Goal: Communication & Community: Share content

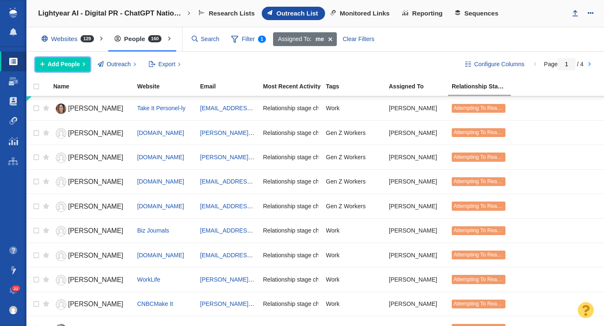
click at [70, 61] on span "Add People" at bounding box center [64, 64] width 32 height 9
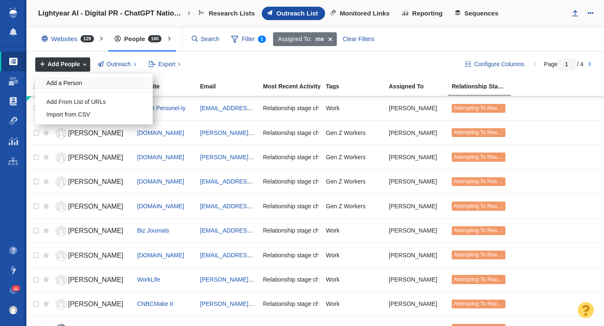
click at [71, 81] on div "Add a Person" at bounding box center [93, 83] width 117 height 13
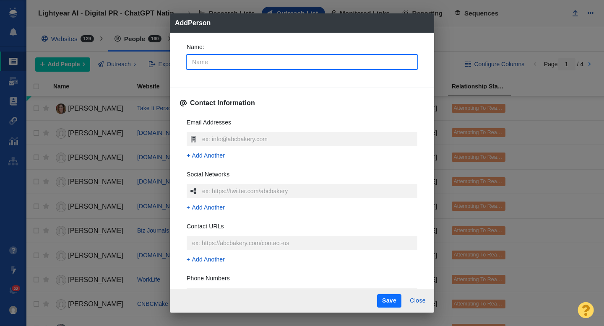
type input "j"
type textarea "x"
type input "J"
type textarea "x"
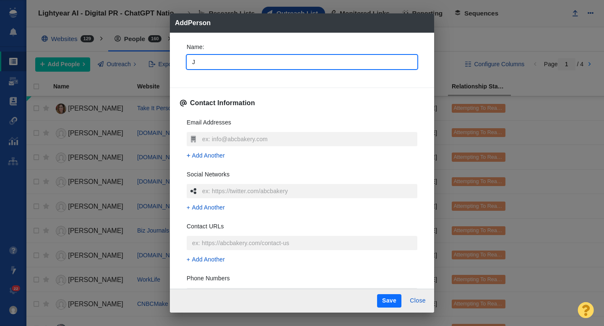
type input "Ja"
type textarea "x"
type input "Jam"
type textarea "x"
type input "Jami"
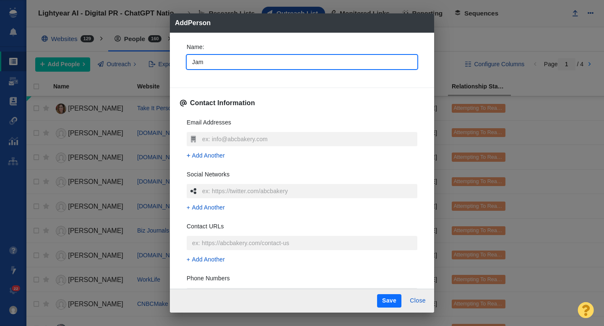
type textarea "x"
type input "Jamie"
type textarea "x"
type input "Jamie"
type textarea "x"
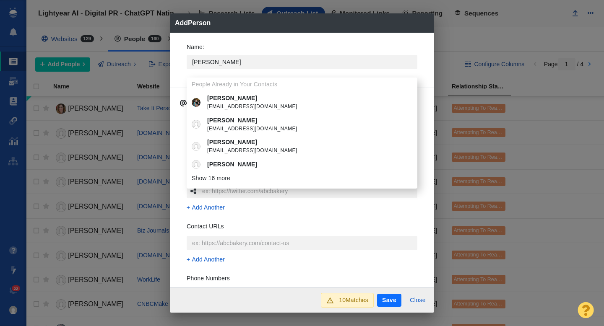
click at [176, 121] on div "Name : Jamie People Already in Your Contacts Jamie jamiedjohansen@gmail.com Jam…" at bounding box center [302, 160] width 264 height 255
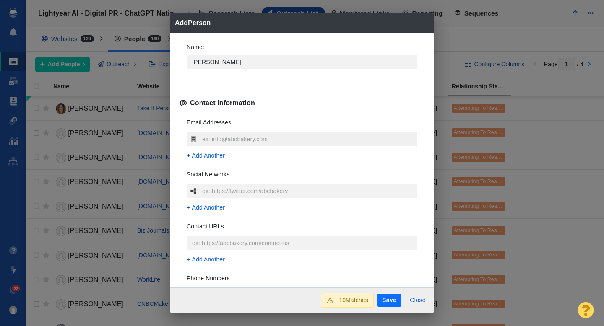
click at [223, 140] on input "text" at bounding box center [308, 139] width 217 height 14
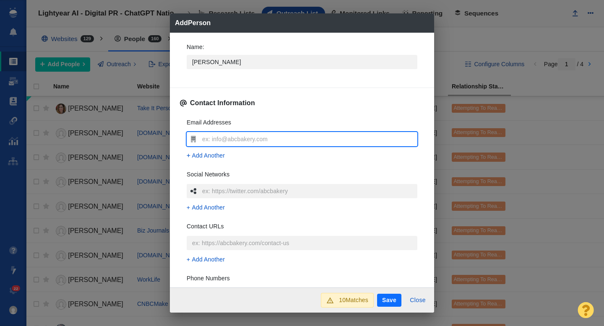
type input "JamieAKenney@gmail.com"
type textarea "x"
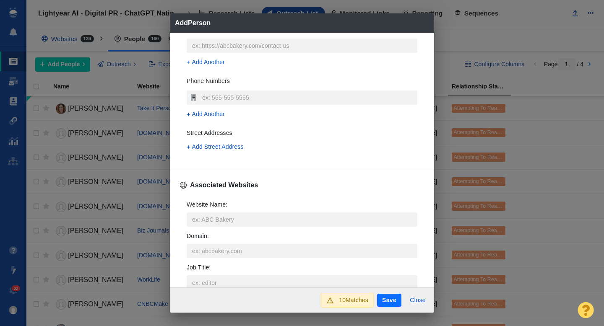
scroll to position [233, 0]
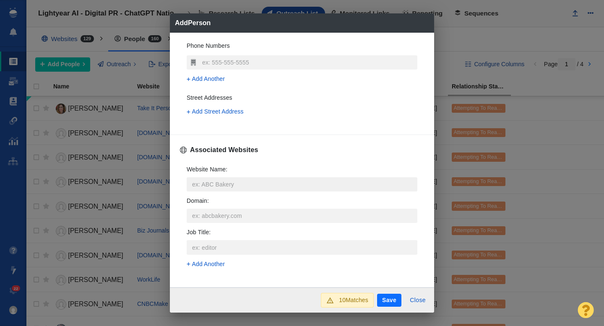
type input "JamieAKenney@gmail.com"
click at [203, 186] on input "Website Name :" at bounding box center [302, 184] width 231 height 14
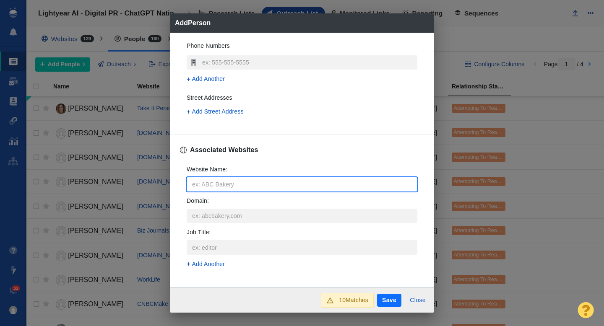
type input "s"
type textarea "x"
type input "sc"
type textarea "x"
type input "sca"
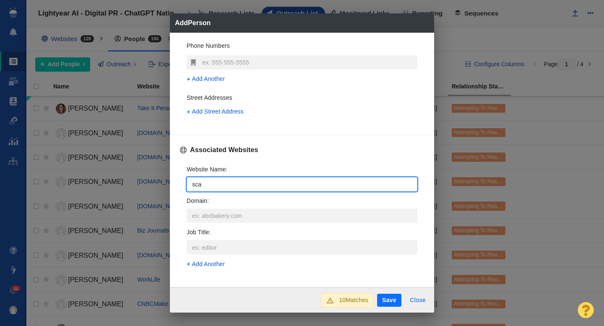
type textarea "x"
type input "scar"
type textarea "x"
type input "scary"
type textarea "x"
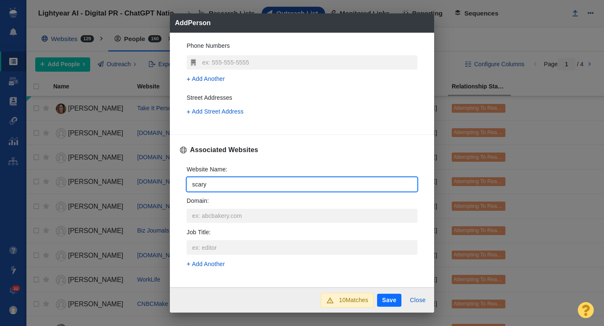
type input "scarym"
type textarea "x"
type input "scarymo"
type textarea "x"
type input "scarymom"
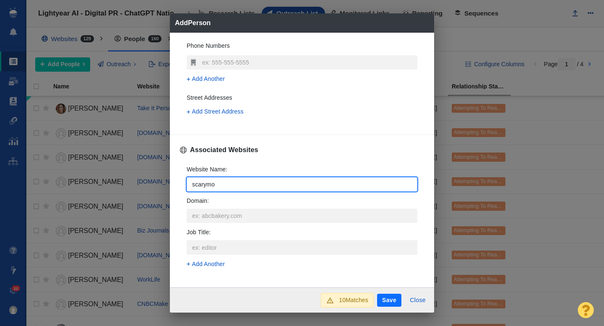
type textarea "x"
type input "scarymomm"
type textarea "x"
type input "scarymommy"
type textarea "x"
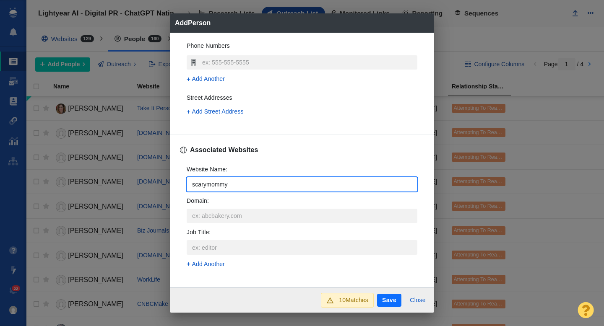
type input "scarymommy."
type textarea "x"
type input "scarymommy.c"
type textarea "x"
type input "scarymommy.co"
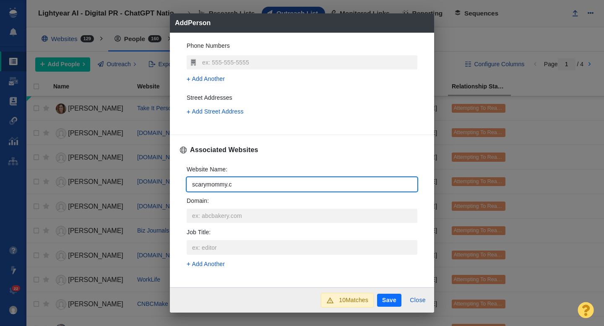
type textarea "x"
type input "scarymommy.com"
type textarea "x"
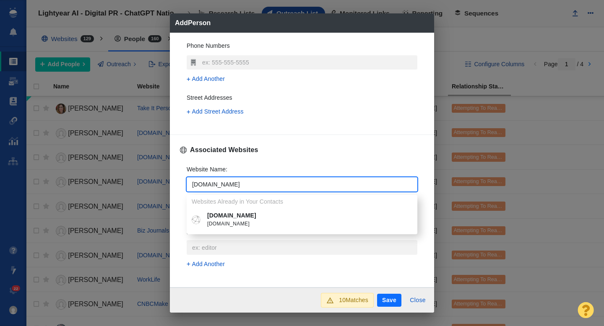
type input "scarymommy.com"
click at [235, 218] on p "scarymommy.com" at bounding box center [308, 215] width 202 height 9
type textarea "x"
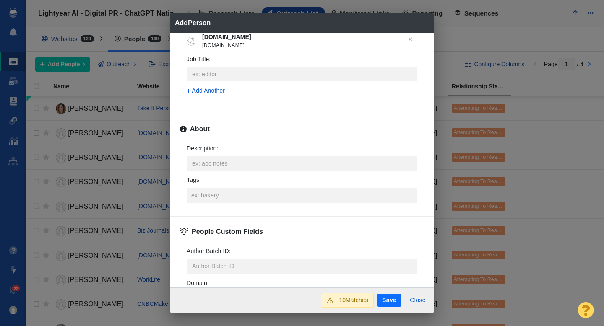
scroll to position [380, 0]
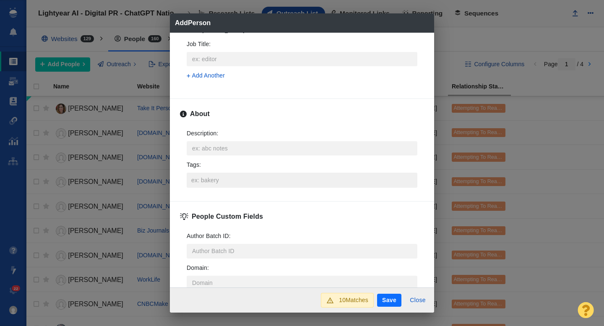
click at [210, 179] on input "Tags :" at bounding box center [302, 180] width 226 height 15
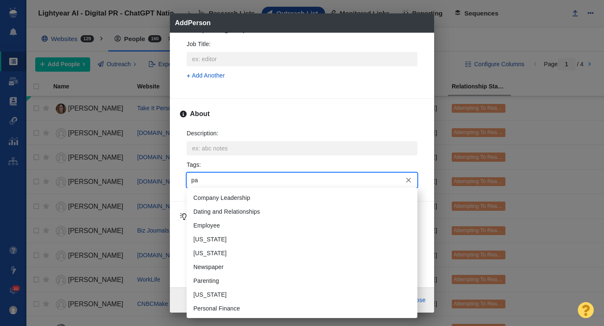
type input "par"
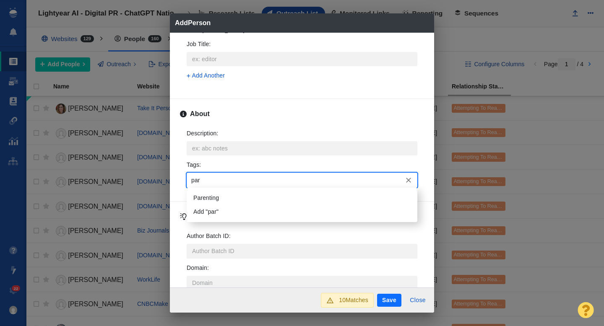
click at [210, 197] on li "Parenting" at bounding box center [302, 198] width 231 height 14
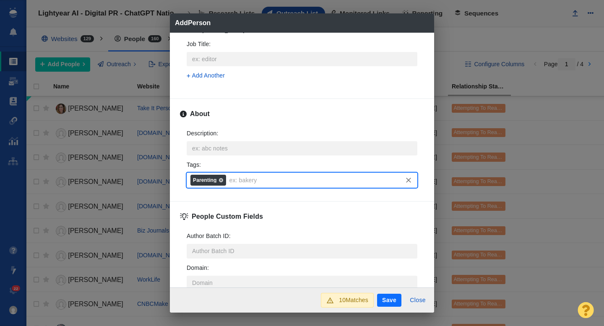
scroll to position [415, 0]
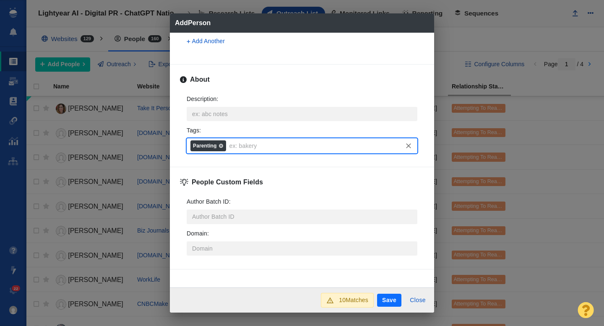
click at [392, 300] on button "Save" at bounding box center [389, 300] width 24 height 13
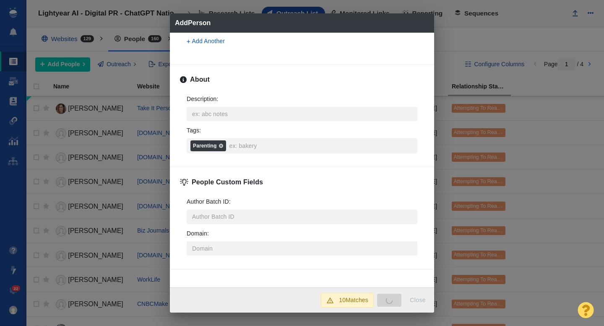
type textarea "x"
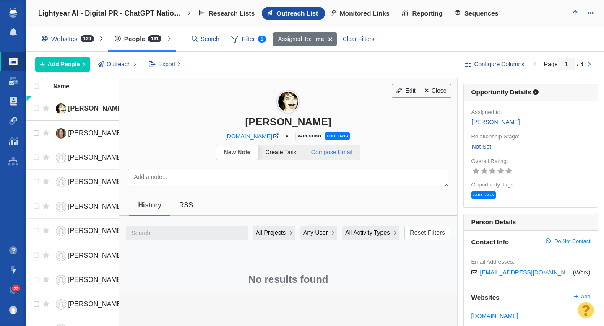
click at [338, 154] on span "Compose Email" at bounding box center [332, 152] width 42 height 7
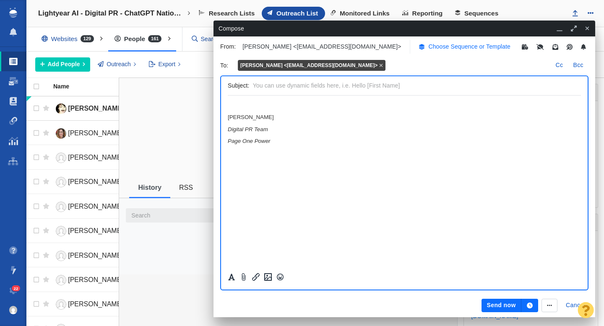
scroll to position [0, 0]
click at [428, 47] on p "Choose Sequence or Template" at bounding box center [469, 46] width 82 height 9
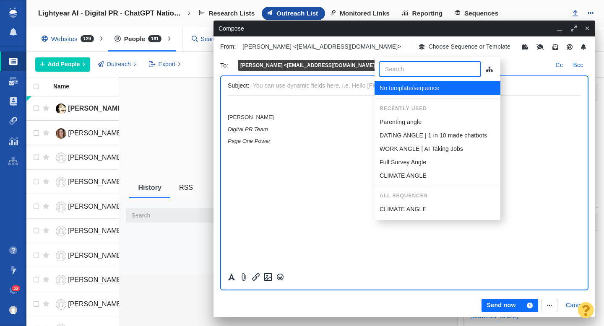
click at [420, 121] on p "Parenting angle" at bounding box center [401, 122] width 42 height 9
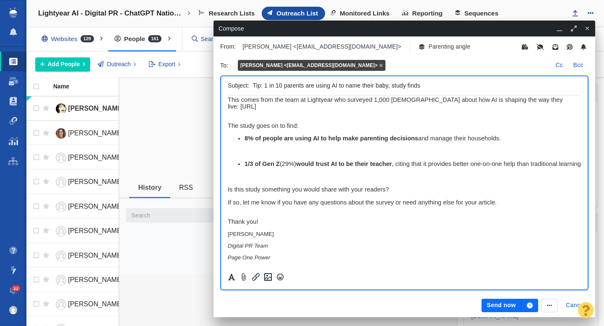
scroll to position [41, 0]
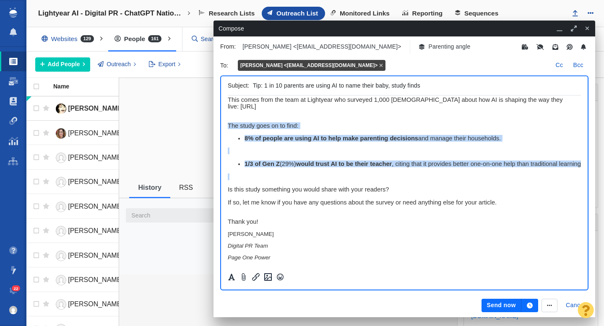
drag, startPoint x: 280, startPoint y: 166, endPoint x: 228, endPoint y: 117, distance: 71.8
click at [228, 118] on body "﻿ Hi Jamie, A new study revealed that an alarming 10% of parents have turned to…" at bounding box center [404, 166] width 353 height 190
click at [308, 151] on div "8% of people are using AI to help make parenting decisions and manage their hou…" at bounding box center [404, 157] width 353 height 45
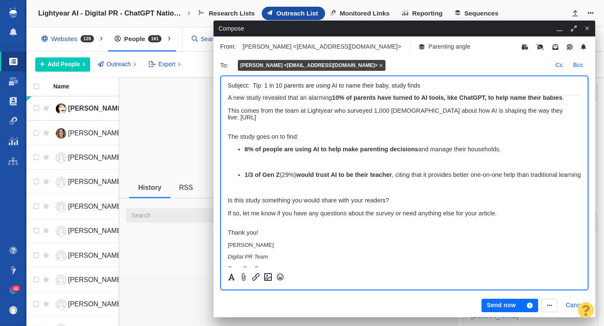
scroll to position [18, 0]
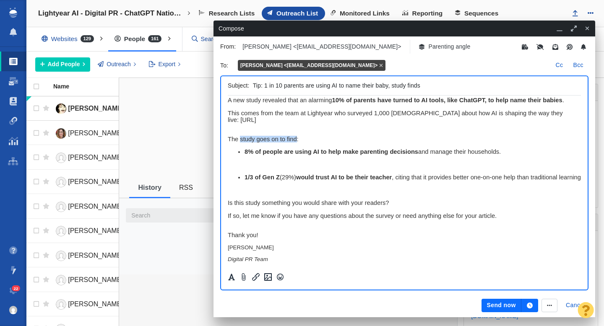
drag, startPoint x: 297, startPoint y: 143, endPoint x: 241, endPoint y: 142, distance: 56.2
click at [241, 143] on span "The study goes on to find:" at bounding box center [263, 139] width 71 height 7
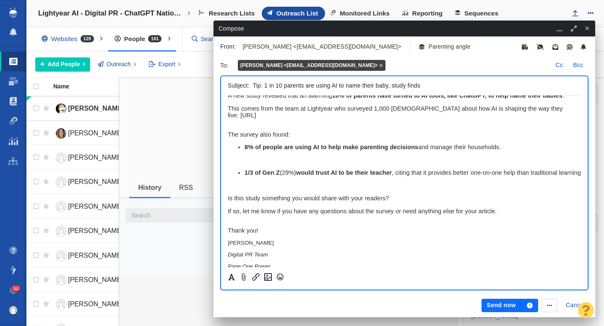
scroll to position [0, 0]
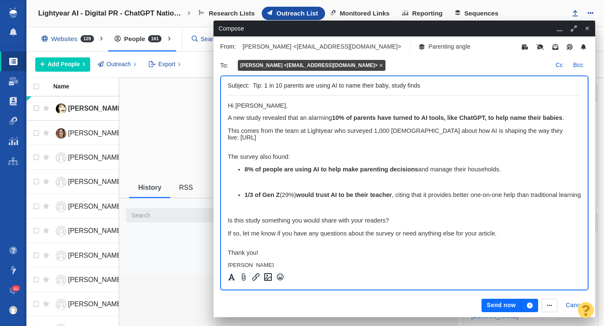
drag, startPoint x: 388, startPoint y: 87, endPoint x: 304, endPoint y: 87, distance: 83.5
click at [304, 87] on input "Tip: 1 in 10 parents are using AI to name their baby, study finds" at bounding box center [415, 86] width 325 height 12
drag, startPoint x: 408, startPoint y: 86, endPoint x: 396, endPoint y: 85, distance: 11.8
click at [396, 85] on input "Tip: 1 in 10 parents have used AI to name their baby, study finds" at bounding box center [415, 86] width 325 height 12
type input "Tip: 1 in 10 parents have used AI to name their baby, survey finds"
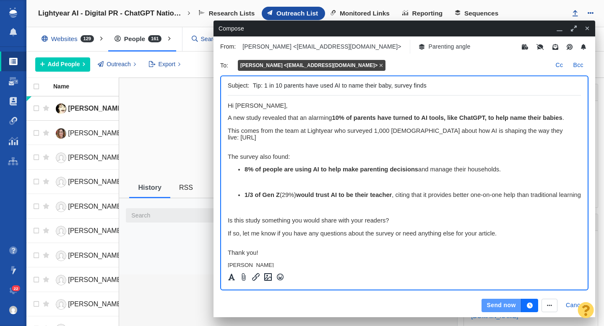
click at [501, 307] on button "Send now" at bounding box center [500, 305] width 39 height 13
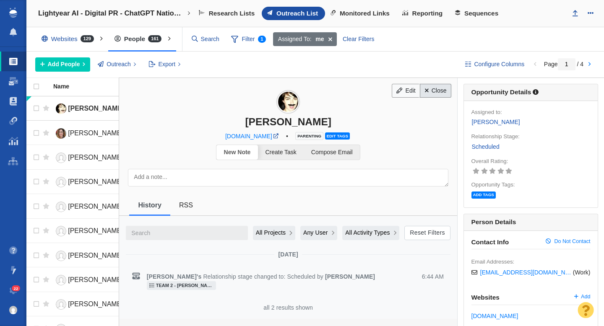
click at [440, 94] on link "Close" at bounding box center [435, 91] width 31 height 14
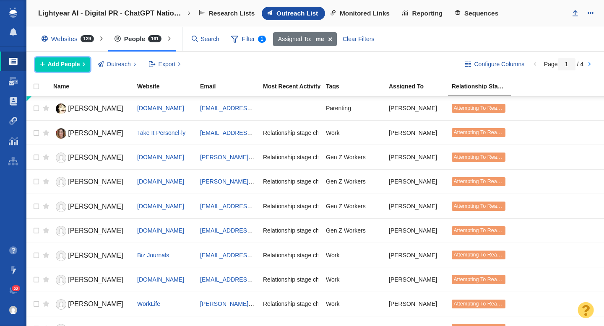
click at [66, 68] on span "Add People" at bounding box center [64, 64] width 32 height 9
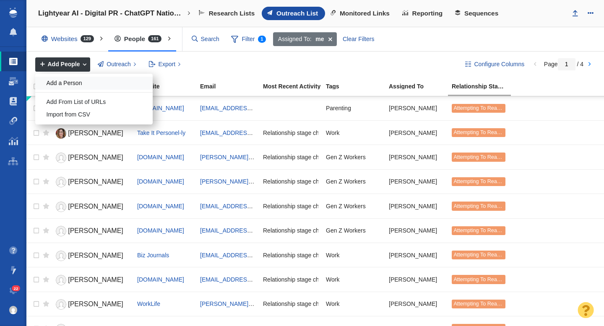
click at [78, 83] on div "Add a Person" at bounding box center [93, 83] width 117 height 13
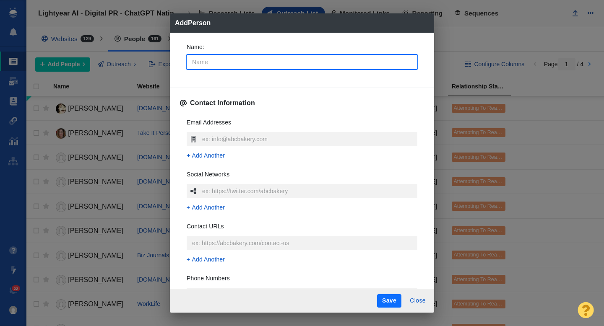
type input "E"
type textarea "x"
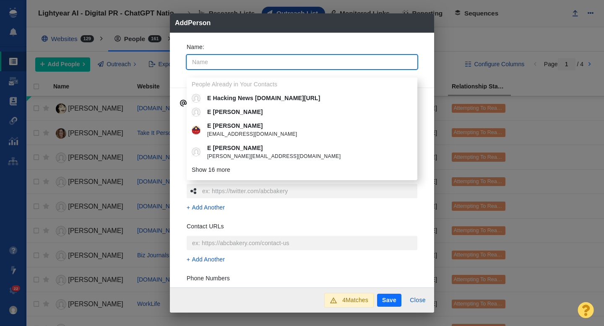
type input "e"
type textarea "x"
type input "ev"
type textarea "x"
type input "eve"
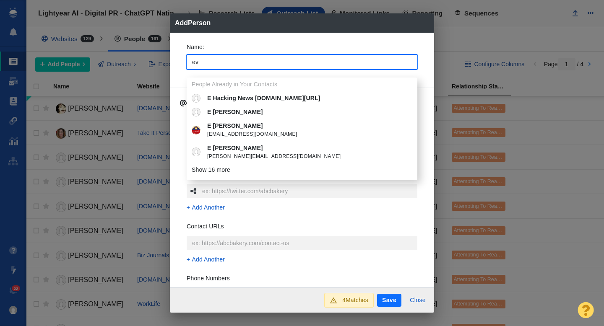
type textarea "x"
type input "ever"
type textarea "x"
type input "every"
type textarea "x"
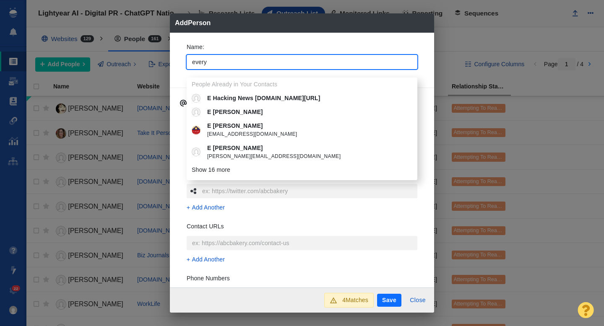
type input "everym"
type textarea "x"
type input "everymu"
type textarea "x"
type input "everymum"
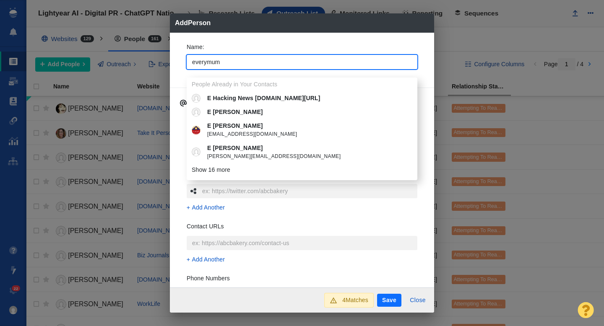
type textarea "x"
type input "everymum"
type textarea "x"
type input "everymum t"
type textarea "x"
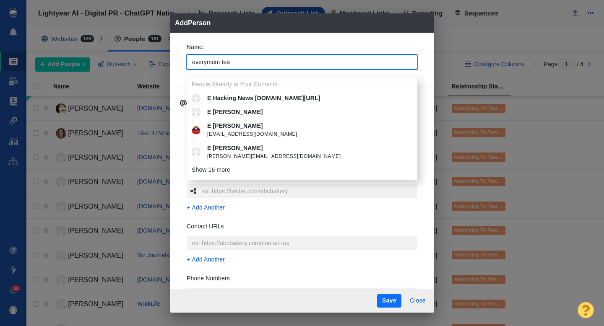
type input "everymum team"
type textarea "x"
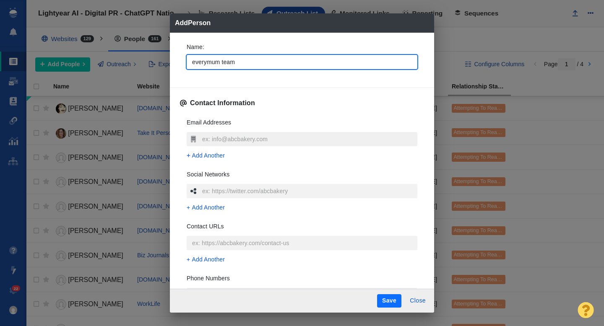
type input "everymum team"
type textarea "x"
click at [210, 138] on input "text" at bounding box center [308, 139] width 217 height 14
type input "hello@everymum.ie"
type textarea "x"
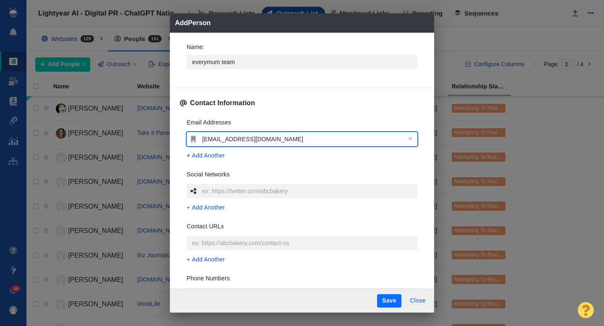
type input "hello@everymum.ie"
click at [182, 137] on div "Email Addresses hello@everymum.ie Add Another Social Networks Add Another Conta…" at bounding box center [302, 237] width 244 height 250
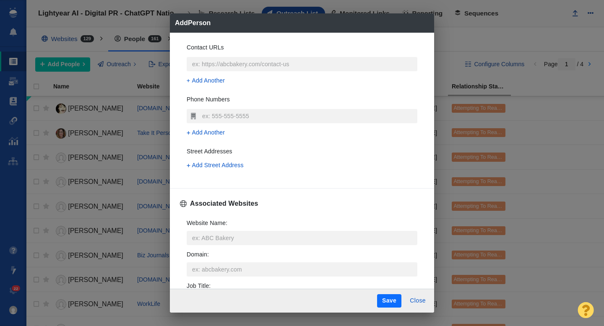
scroll to position [184, 0]
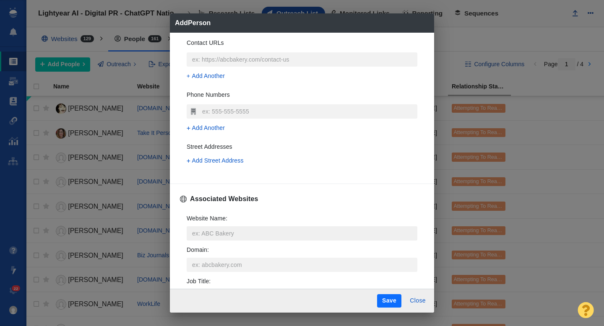
click at [201, 235] on input "Website Name :" at bounding box center [302, 233] width 231 height 14
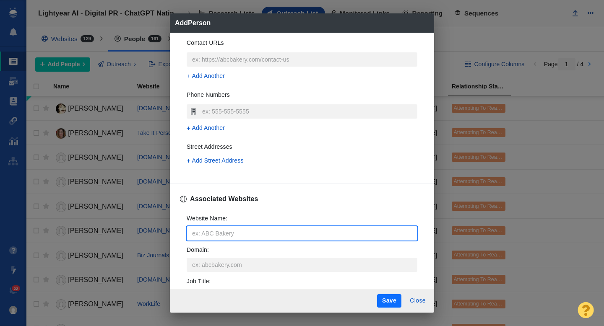
type input "e"
type textarea "x"
type input "ev"
type textarea "x"
type input "eve"
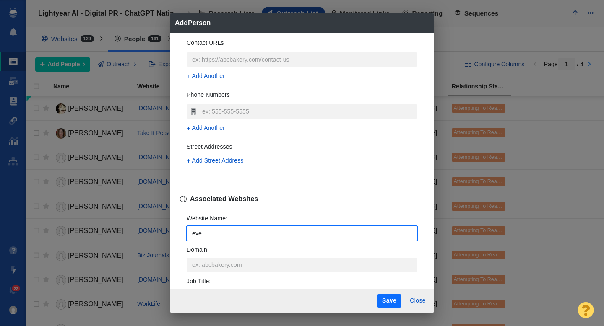
type textarea "x"
type input "ever"
type textarea "x"
type input "every"
type textarea "x"
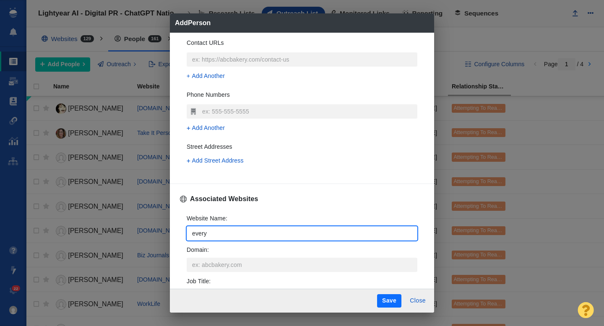
type input "everyu"
type textarea "x"
type input "every"
type textarea "x"
type input "everym"
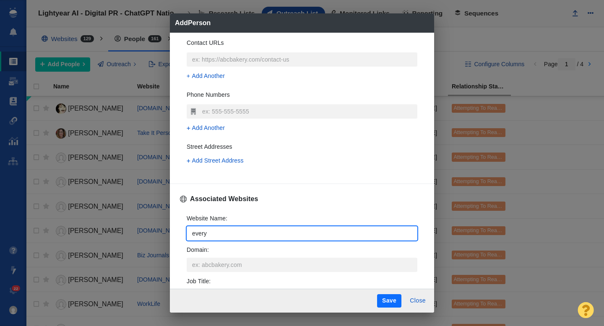
type textarea "x"
type input "everymu"
type textarea "x"
type input "everymum"
type textarea "x"
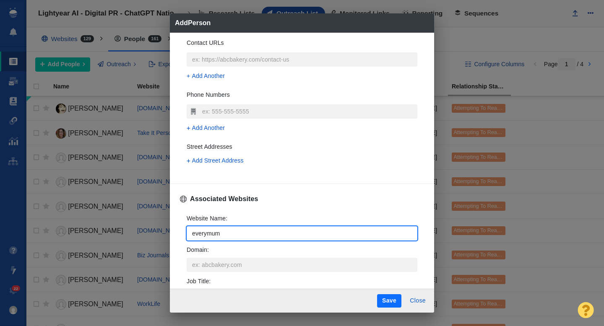
type input "everymum."
type textarea "x"
type input "everymum.i"
type textarea "x"
type input "everymum.ie"
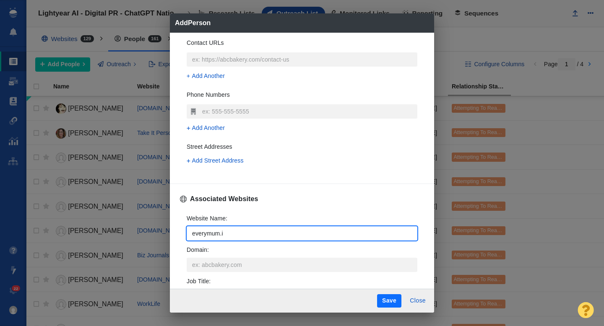
type textarea "x"
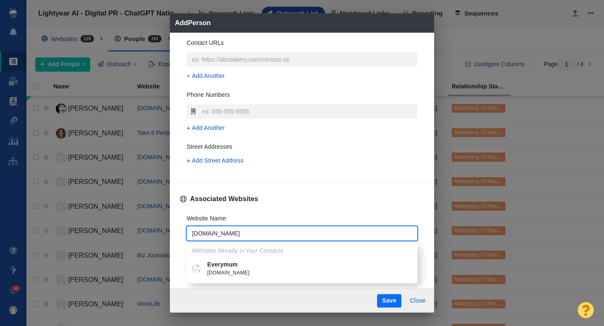
type input "everymum.ie"
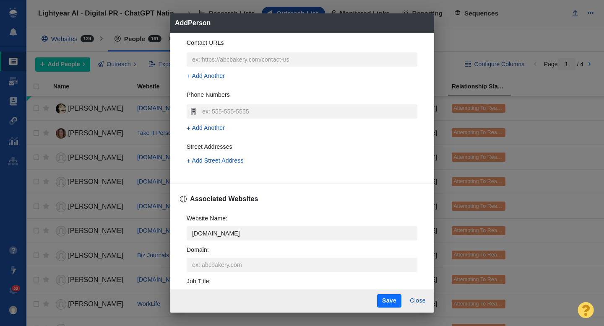
click at [226, 274] on span "everymum.ie" at bounding box center [308, 273] width 202 height 8
type textarea "x"
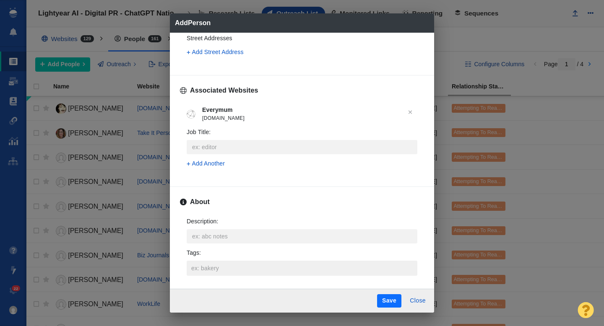
scroll to position [293, 0]
click at [216, 267] on input "Tags :" at bounding box center [302, 267] width 226 height 15
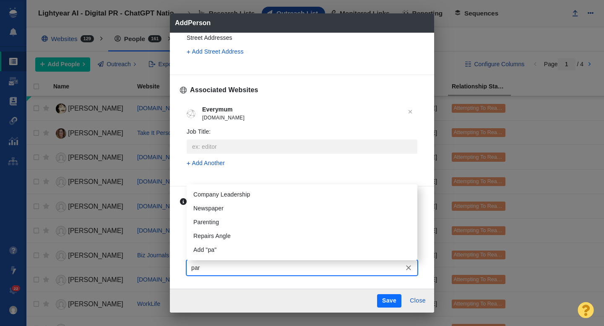
type input "pare"
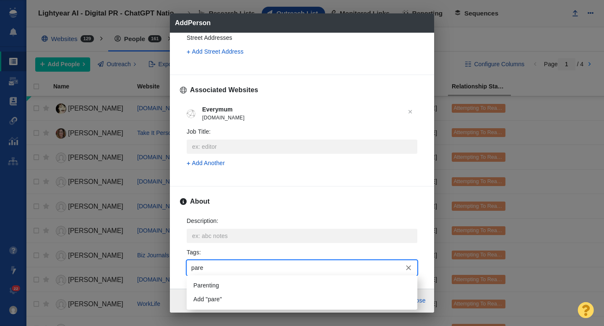
click at [216, 281] on li "Parenting" at bounding box center [302, 286] width 231 height 14
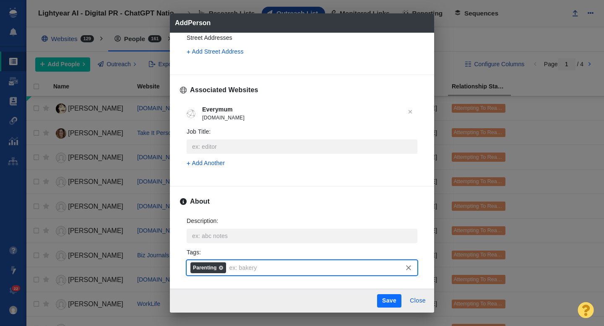
scroll to position [414, 0]
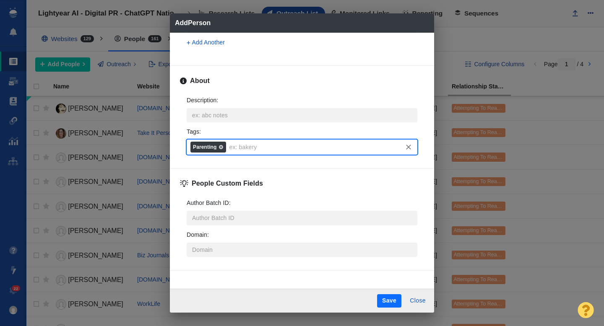
click at [384, 299] on button "Save" at bounding box center [389, 300] width 24 height 13
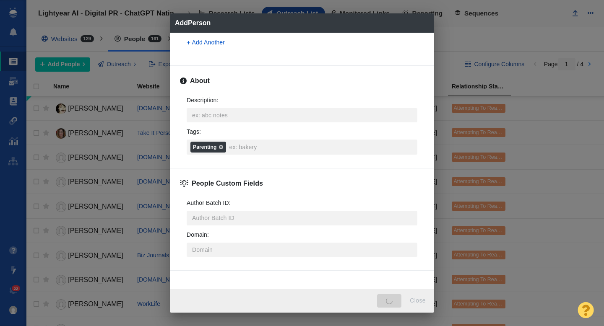
type textarea "x"
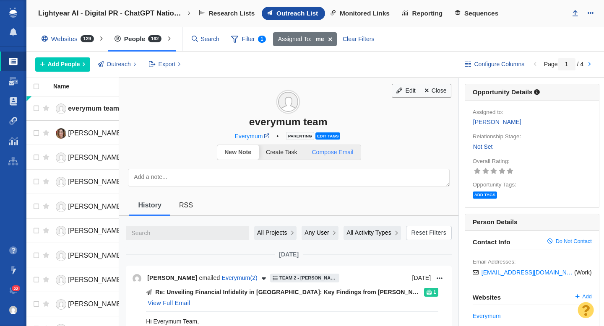
click at [336, 157] on link "Compose Email" at bounding box center [332, 152] width 56 height 15
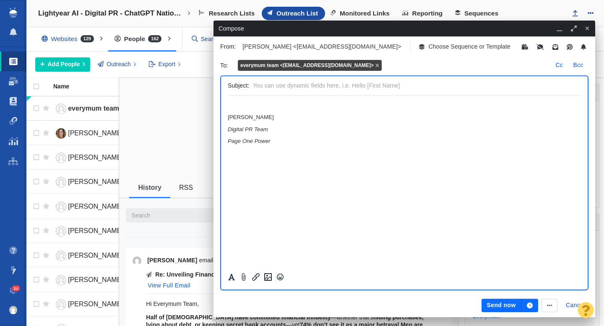
scroll to position [0, 0]
click at [428, 46] on p "Choose Sequence or Template" at bounding box center [469, 46] width 82 height 9
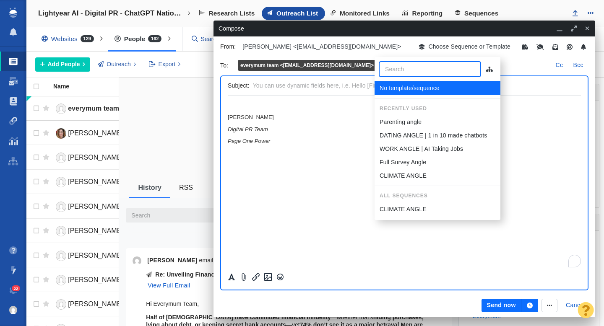
click at [406, 123] on p "Parenting angle" at bounding box center [401, 122] width 42 height 9
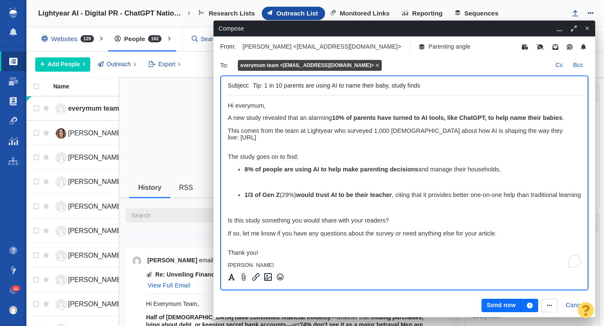
drag, startPoint x: 330, startPoint y: 86, endPoint x: 305, endPoint y: 86, distance: 24.7
click at [305, 86] on input "Tip: 1 in 10 parents are using AI to name their baby, study finds" at bounding box center [415, 86] width 325 height 12
drag, startPoint x: 304, startPoint y: 86, endPoint x: 283, endPoint y: 86, distance: 21.8
click at [283, 86] on input "Tip: 1 in 10 parents have used AI to name their baby, study finds" at bounding box center [415, 86] width 325 height 12
type input "Tip: 1 in 10 mums have used AI to name their baby, study finds"
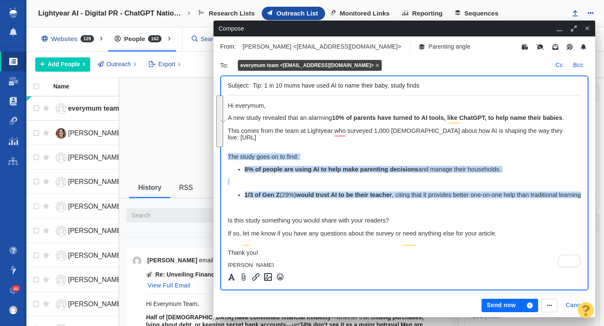
drag, startPoint x: 271, startPoint y: 205, endPoint x: 229, endPoint y: 161, distance: 61.7
click at [229, 161] on body "﻿ Hi everymum, A new study revealed that an alarming 10% of parents have turned…" at bounding box center [404, 197] width 353 height 190
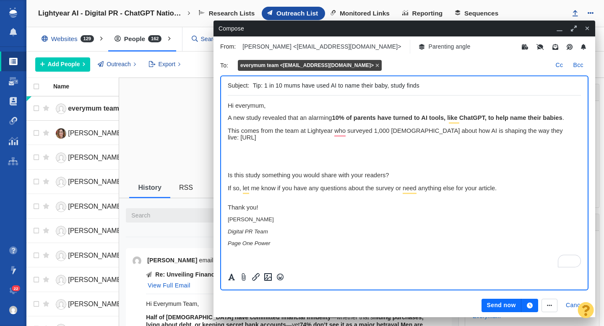
click at [231, 166] on p "To enrich screen reader interactions, please activate Accessibility in Grammarl…" at bounding box center [404, 162] width 353 height 7
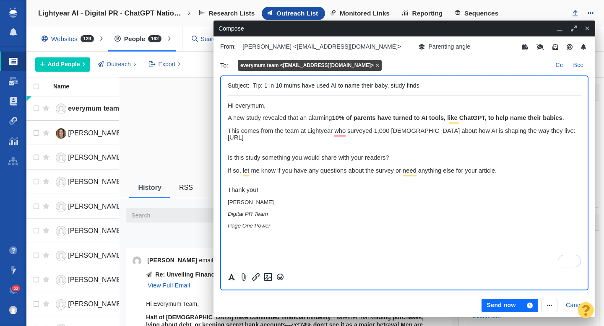
click at [499, 303] on button "Send now" at bounding box center [500, 305] width 39 height 13
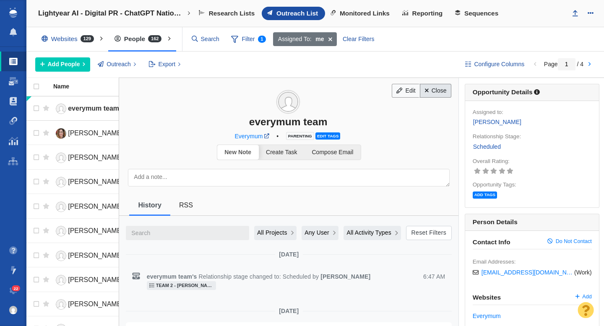
click at [435, 90] on link "Close" at bounding box center [435, 91] width 31 height 14
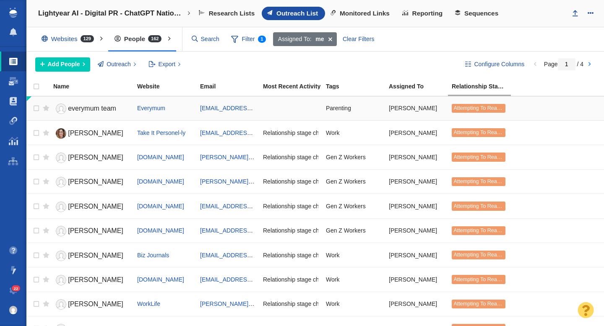
click at [86, 107] on span "everymum team" at bounding box center [92, 108] width 48 height 7
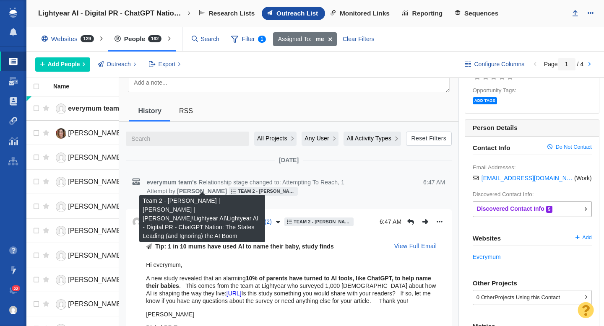
scroll to position [112, 0]
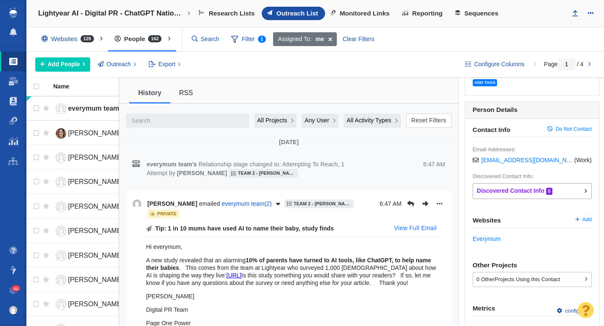
click at [417, 229] on button "View Full Email" at bounding box center [415, 228] width 52 height 13
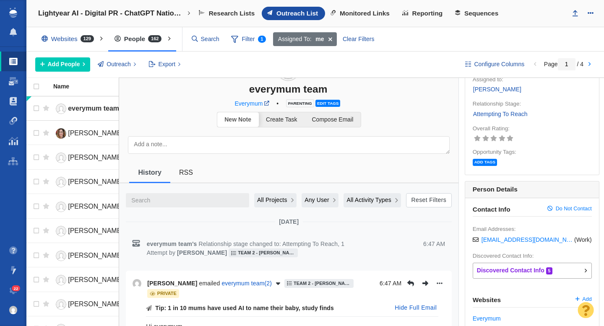
scroll to position [0, 0]
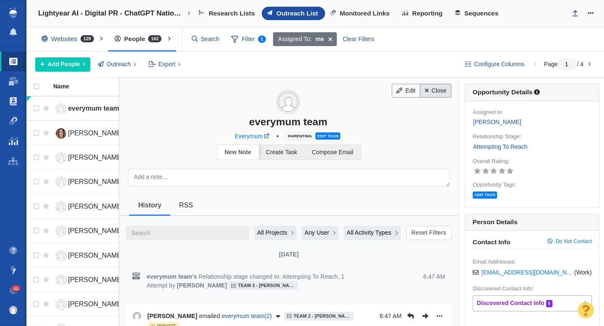
click at [442, 93] on link "Close" at bounding box center [435, 91] width 31 height 14
